Goal: Complete application form: Complete application form

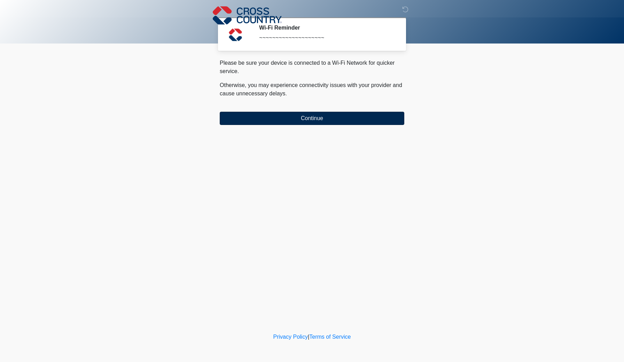
click at [315, 119] on button "Continue" at bounding box center [312, 118] width 185 height 13
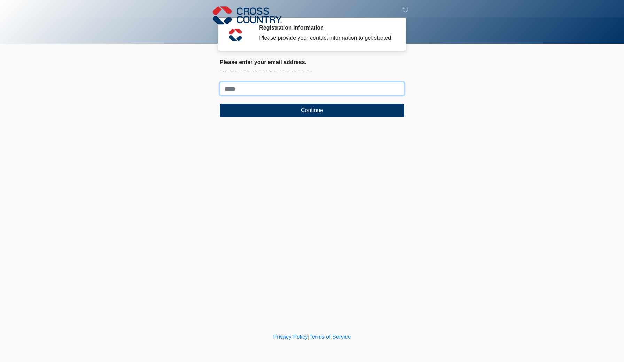
click at [314, 95] on input "Where should we email your response?" at bounding box center [312, 88] width 185 height 13
type input "**********"
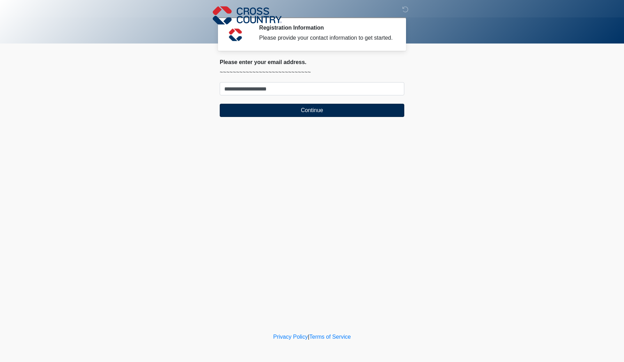
click at [316, 116] on button "Continue" at bounding box center [312, 110] width 185 height 13
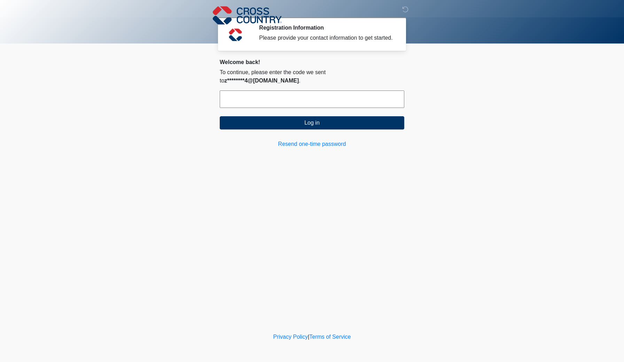
click at [318, 101] on input "text" at bounding box center [312, 99] width 185 height 17
type input "******"
click at [356, 120] on button "Log in" at bounding box center [312, 122] width 185 height 13
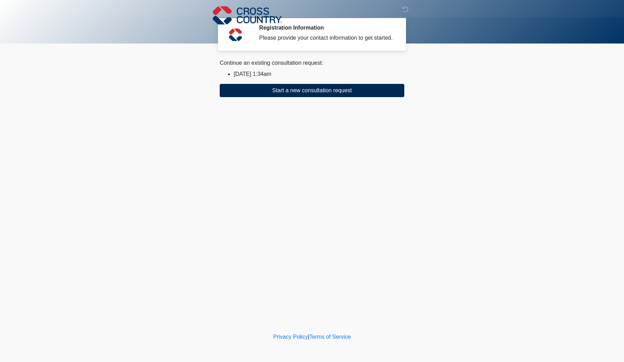
click at [350, 97] on button "Start a new consultation request" at bounding box center [312, 90] width 185 height 13
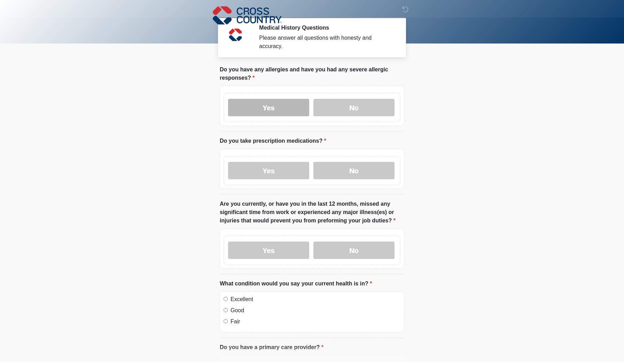
click at [283, 110] on label "Yes" at bounding box center [268, 107] width 81 height 17
click at [283, 172] on label "Yes" at bounding box center [268, 170] width 81 height 17
click at [350, 247] on label "No" at bounding box center [354, 250] width 81 height 17
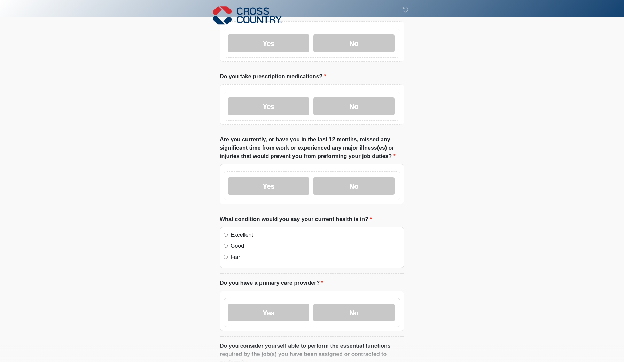
scroll to position [138, 0]
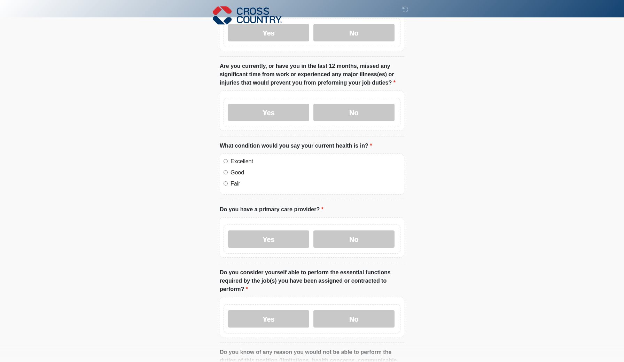
click at [238, 172] on label "Good" at bounding box center [316, 173] width 170 height 8
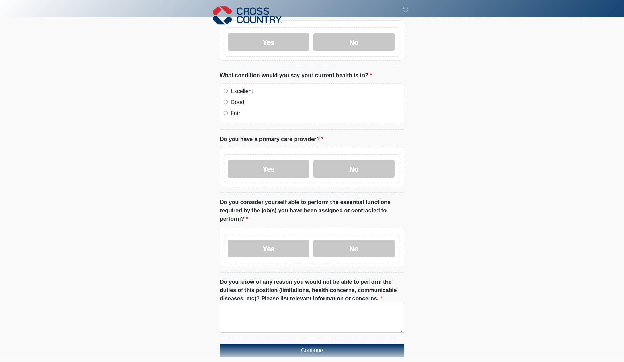
scroll to position [211, 0]
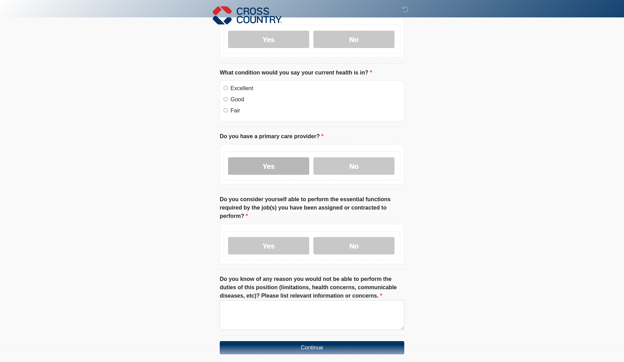
click at [275, 161] on label "Yes" at bounding box center [268, 165] width 81 height 17
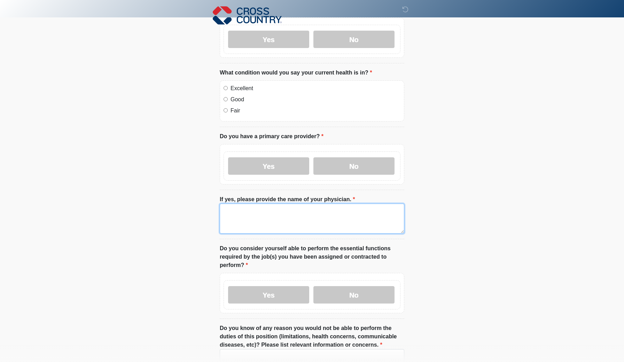
click at [270, 222] on textarea "If yes, please provide the name of your physician." at bounding box center [312, 219] width 185 height 30
type textarea "*"
type textarea "**********"
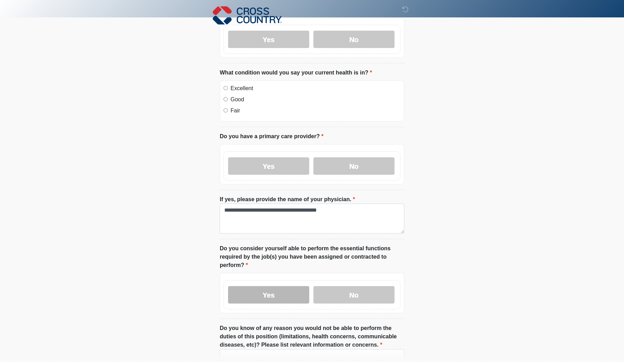
click at [254, 295] on label "Yes" at bounding box center [268, 294] width 81 height 17
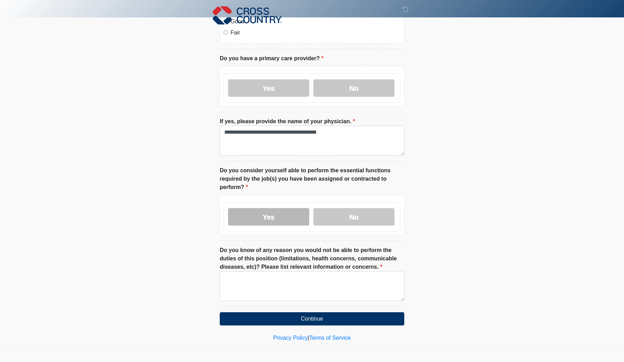
scroll to position [289, 0]
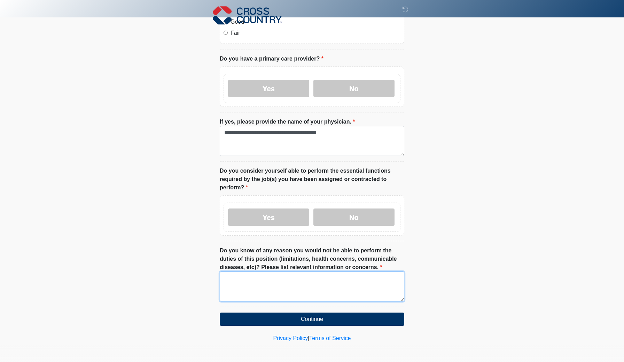
click at [254, 295] on textarea "Do you know of any reason you would not be able to perform the duties of this p…" at bounding box center [312, 287] width 185 height 30
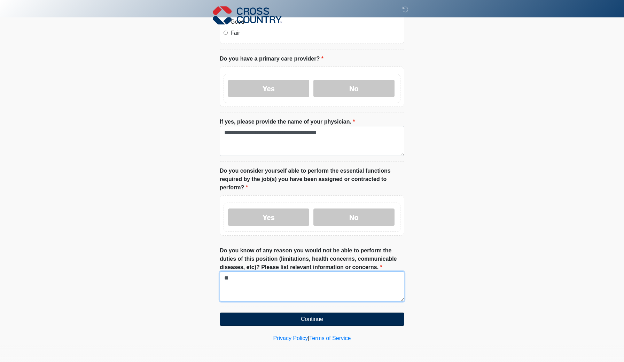
type textarea "**"
click at [295, 320] on button "Continue" at bounding box center [312, 319] width 185 height 13
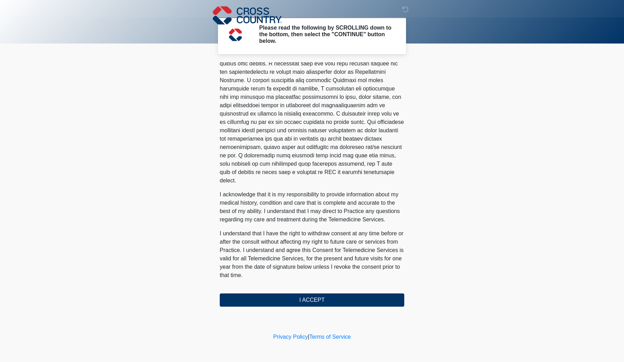
scroll to position [334, 0]
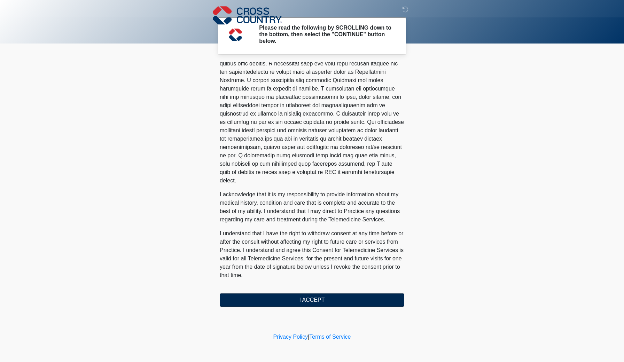
click at [313, 303] on button "I ACCEPT" at bounding box center [312, 300] width 185 height 13
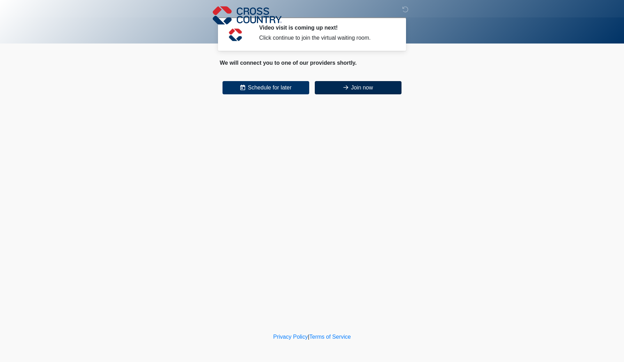
click at [373, 90] on button "Join now" at bounding box center [358, 87] width 87 height 13
